Goal: Information Seeking & Learning: Learn about a topic

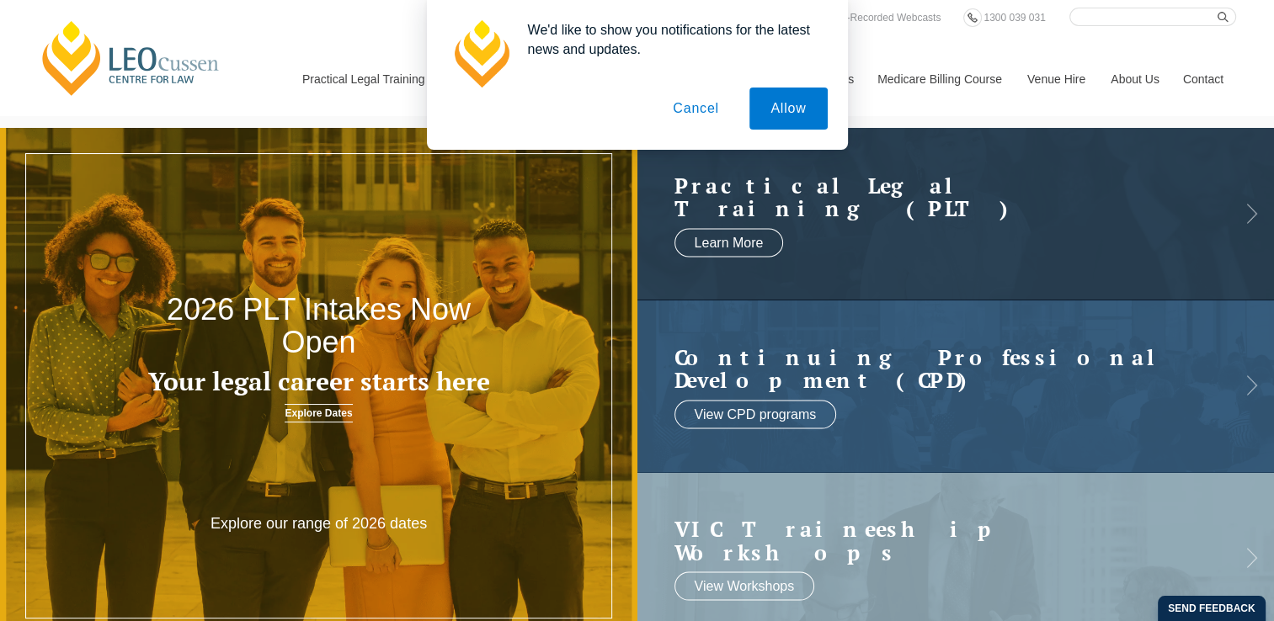
click at [700, 116] on button "Cancel" at bounding box center [696, 109] width 88 height 42
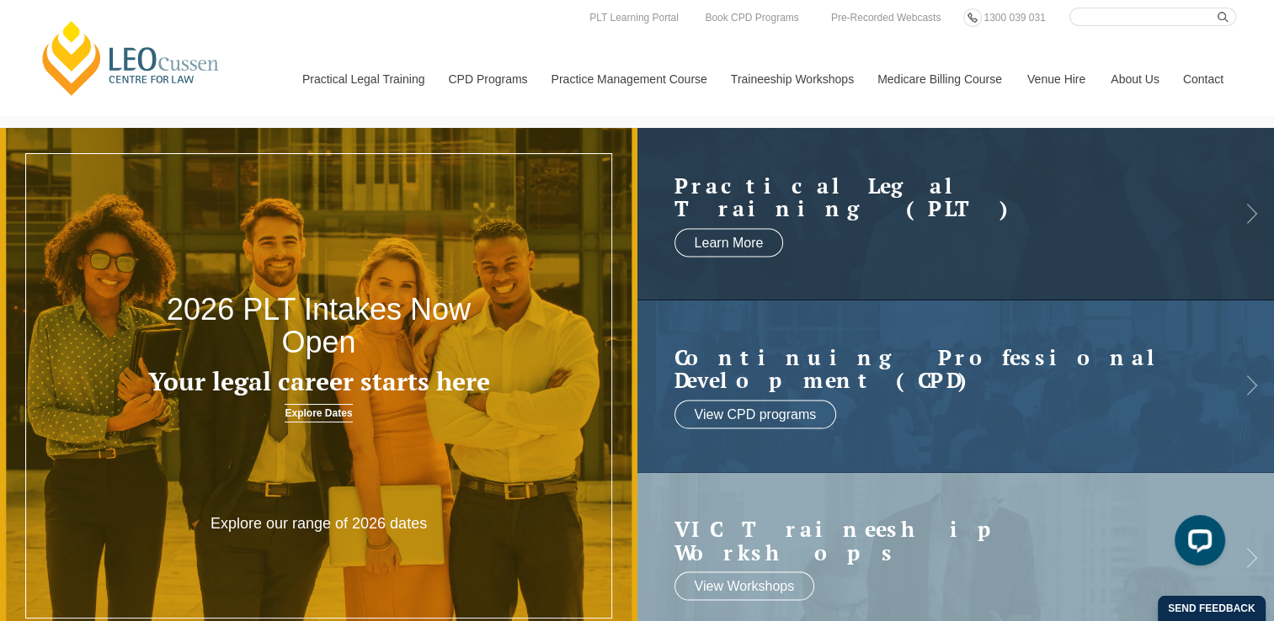
click at [320, 416] on link "Explore Dates" at bounding box center [318, 413] width 67 height 19
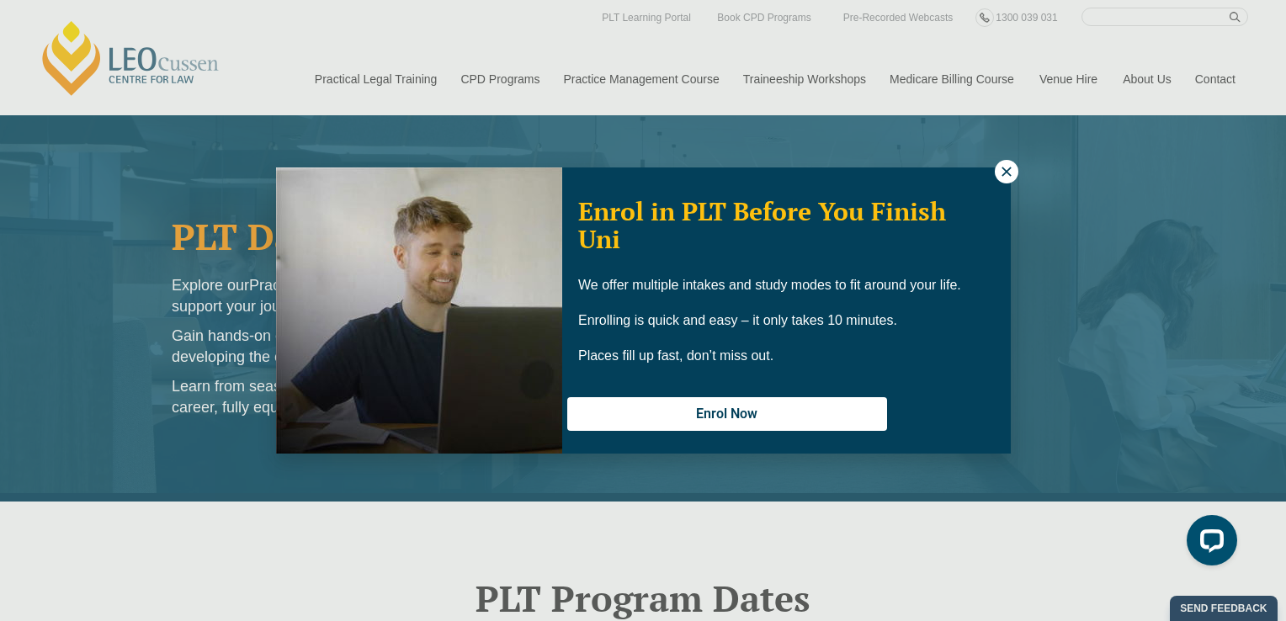
click at [1003, 170] on icon at bounding box center [1006, 171] width 15 height 15
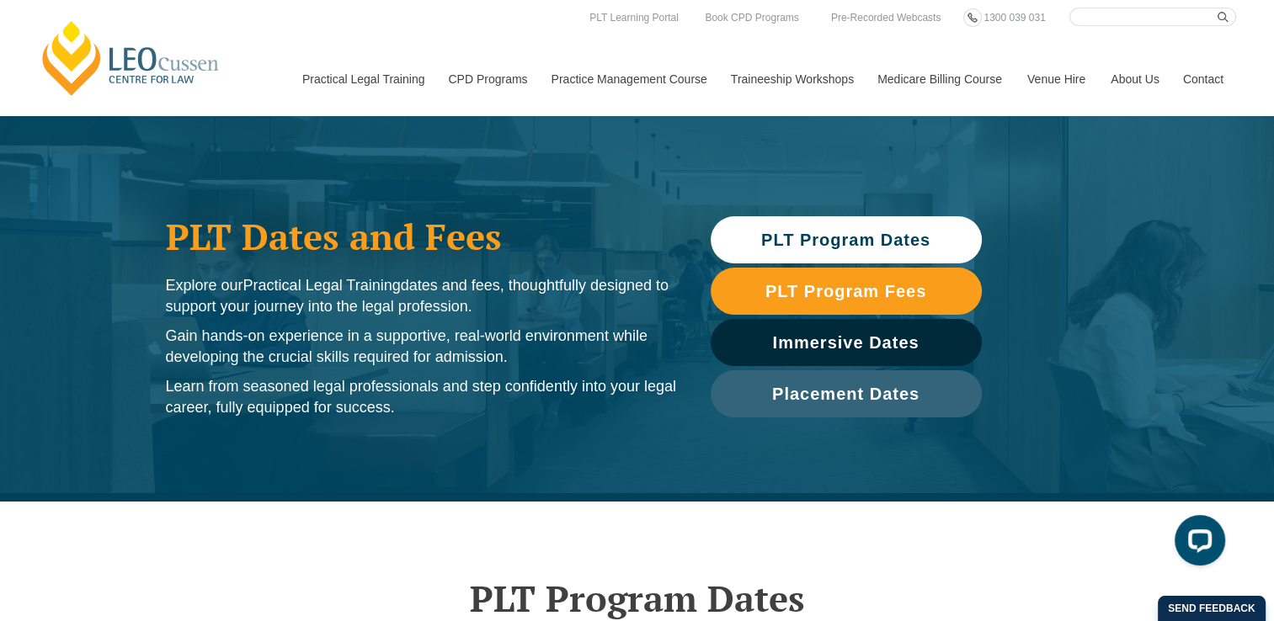
click at [1051, 77] on link "Venue Hire" at bounding box center [1055, 79] width 83 height 72
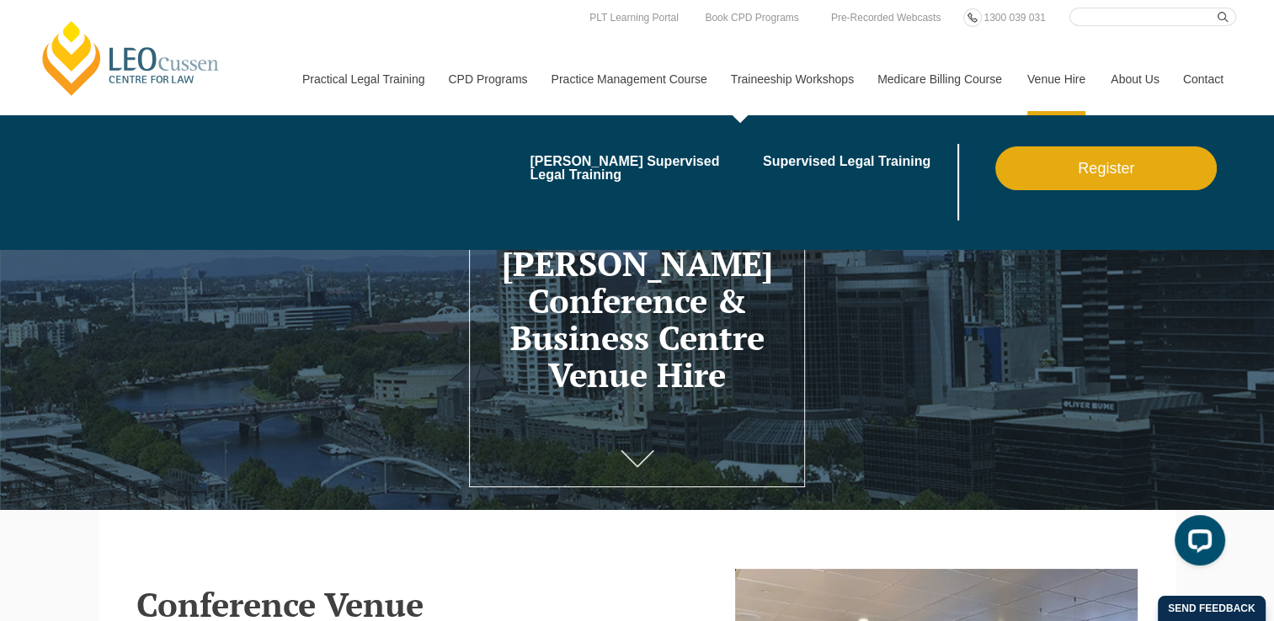
click at [825, 67] on link "Traineeship Workshops" at bounding box center [791, 79] width 146 height 72
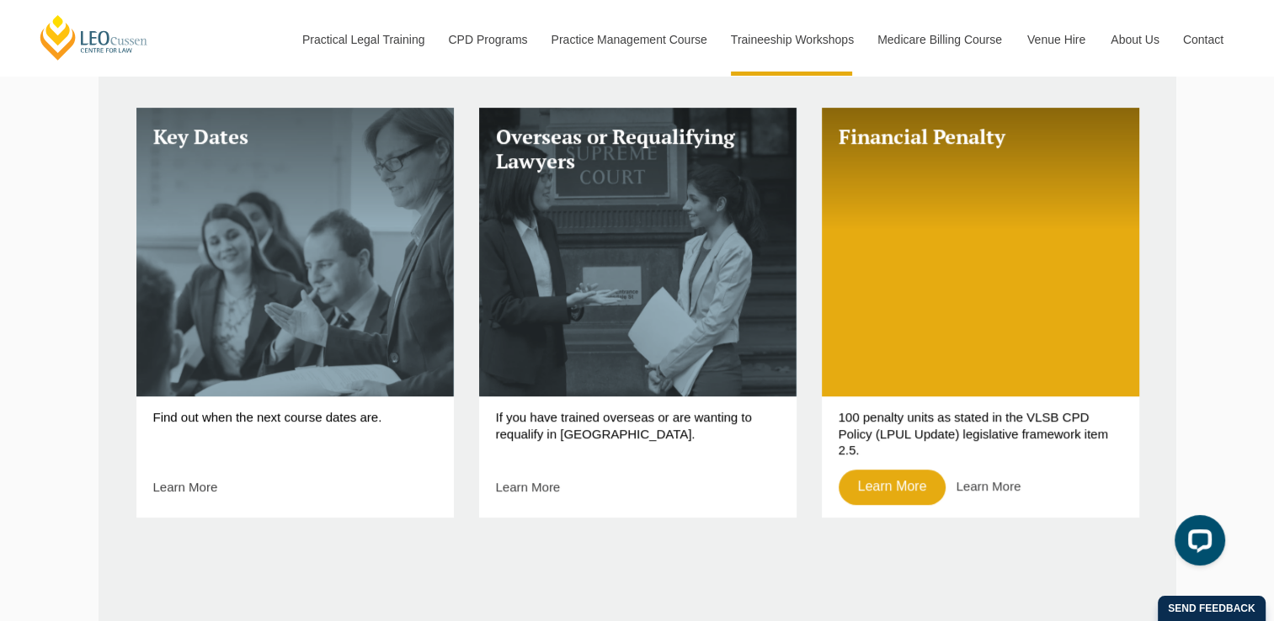
scroll to position [1888, 0]
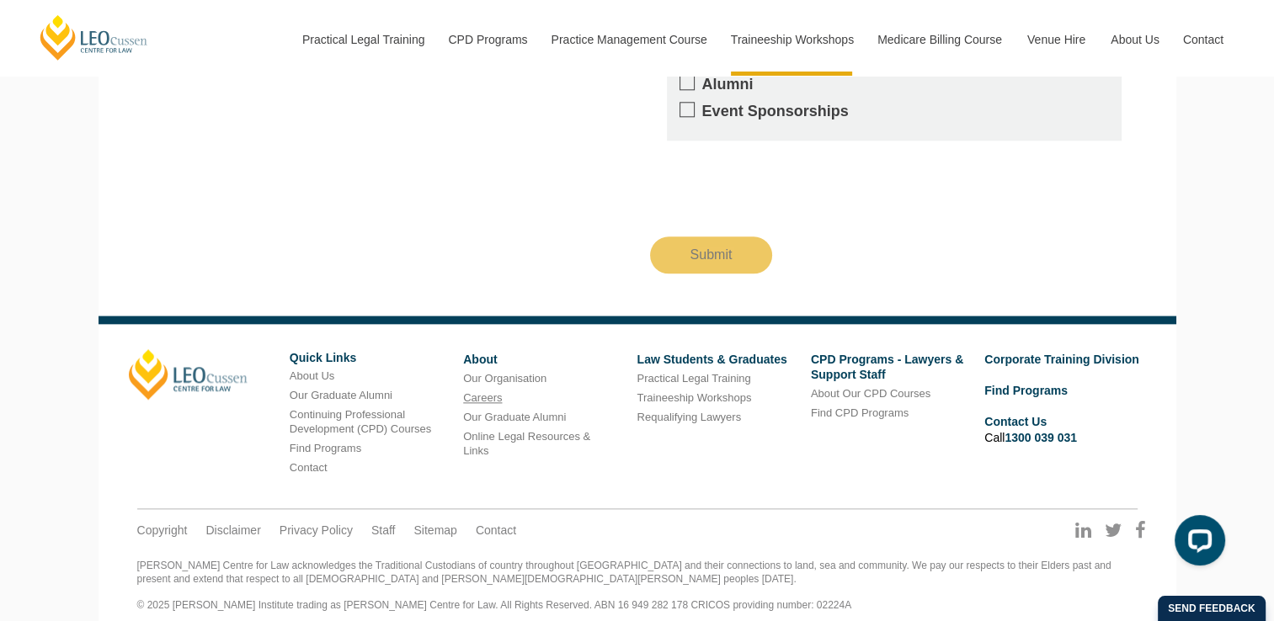
click at [487, 391] on link "Careers" at bounding box center [482, 397] width 39 height 13
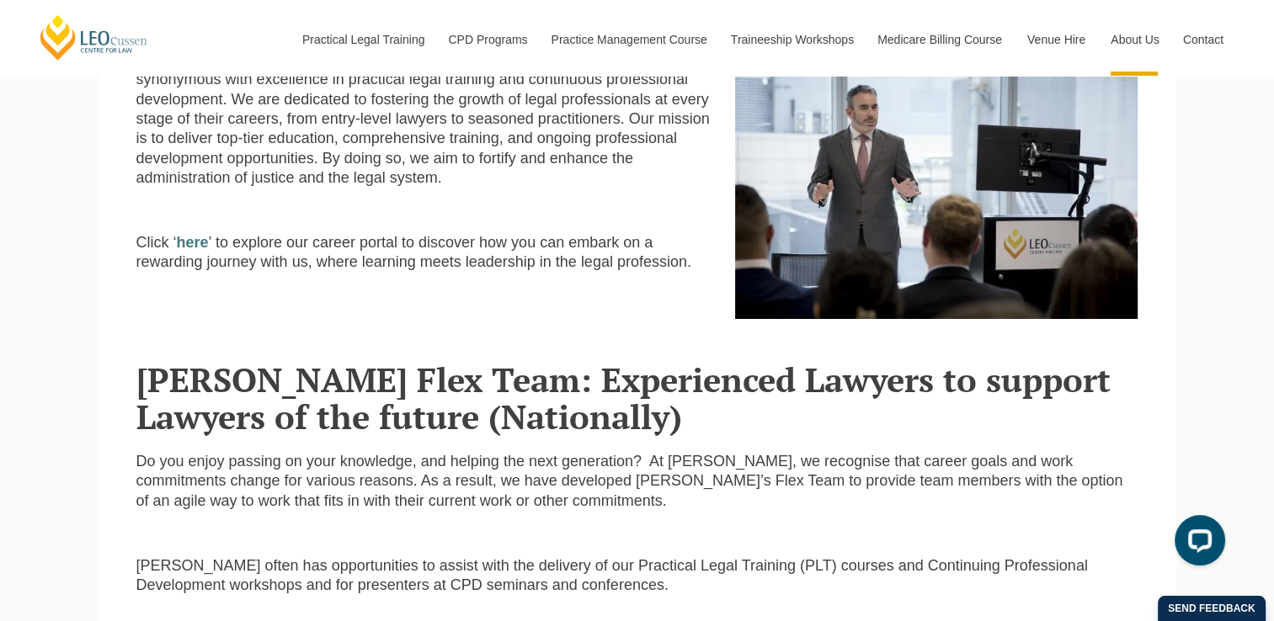
scroll to position [547, 0]
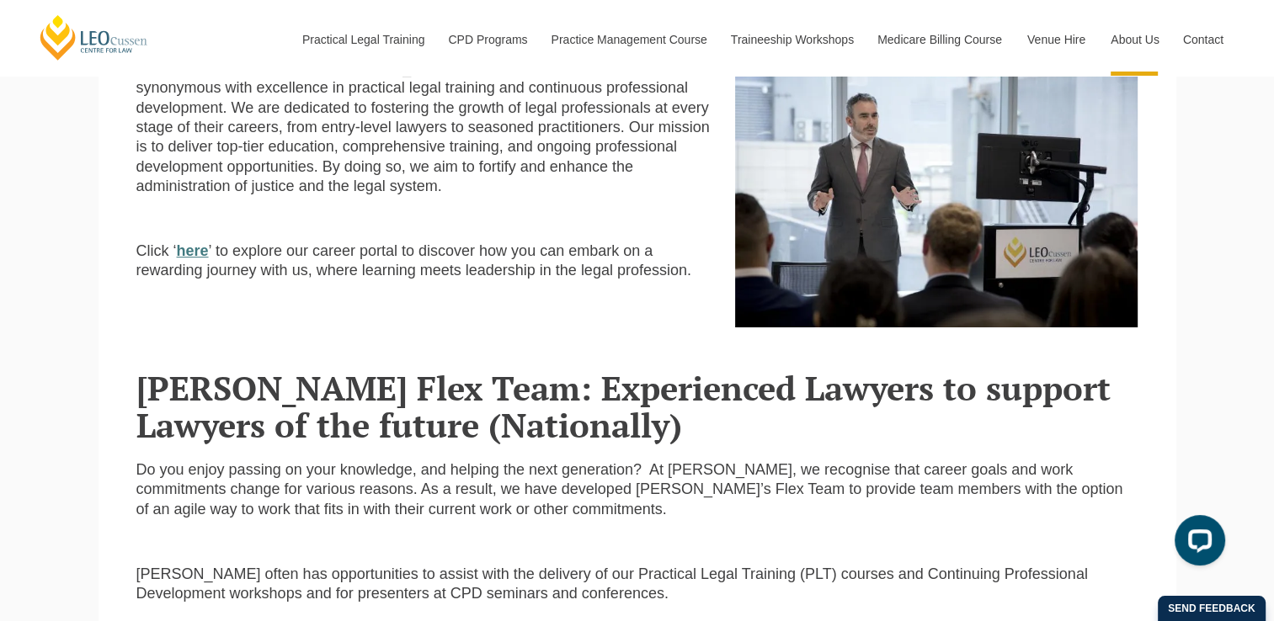
click at [195, 259] on strong "here" at bounding box center [193, 250] width 32 height 17
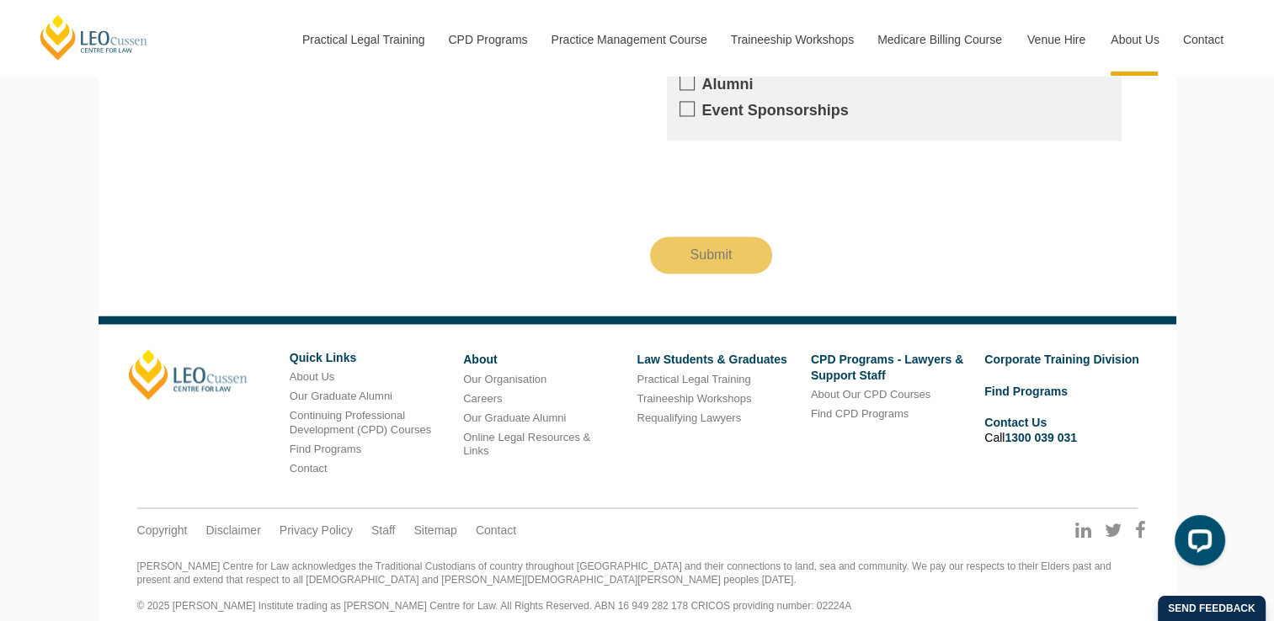
scroll to position [0, 0]
